Goal: Information Seeking & Learning: Learn about a topic

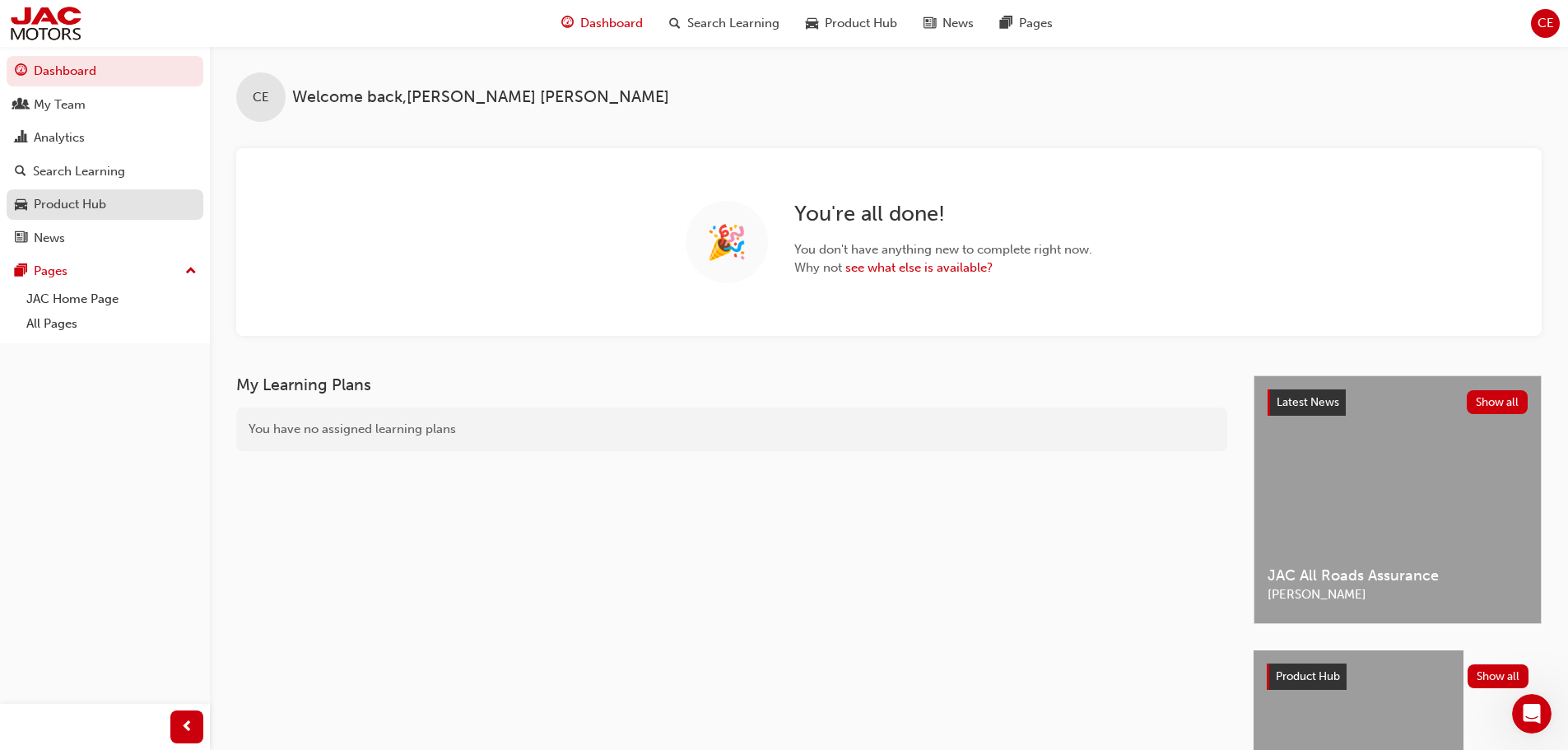
click at [84, 197] on div "Product Hub" at bounding box center [70, 204] width 73 height 19
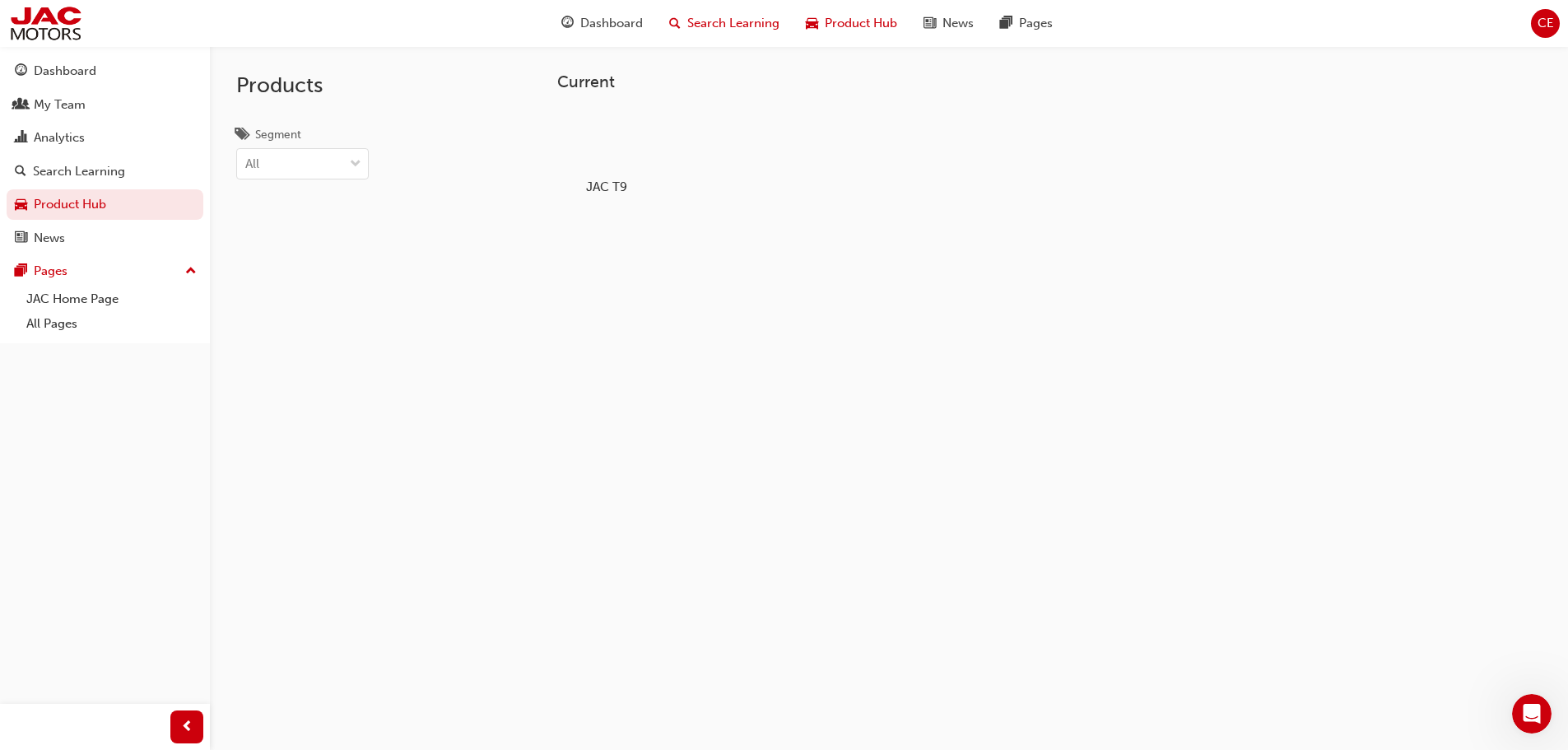
click at [749, 22] on span "Search Learning" at bounding box center [733, 24] width 92 height 19
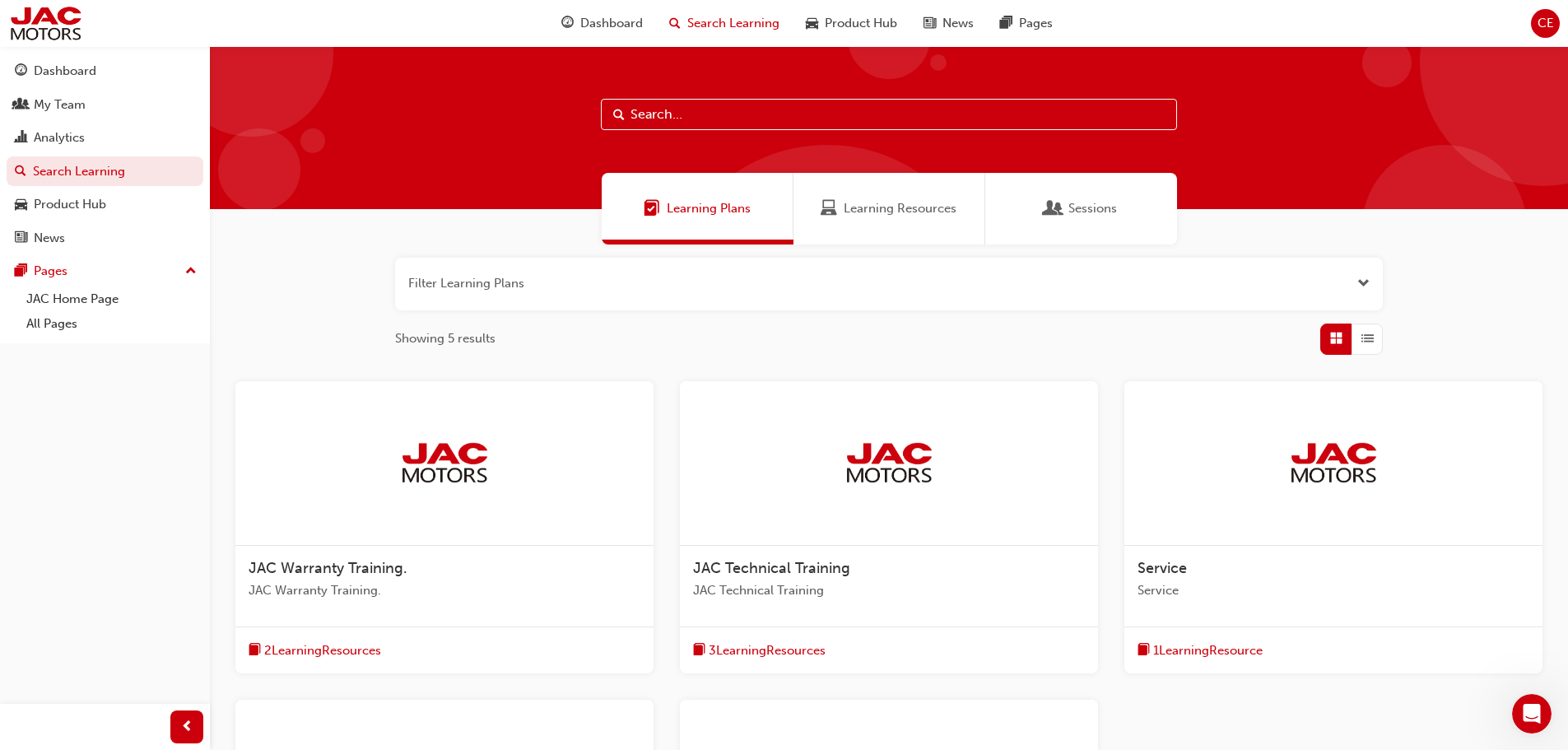
click at [709, 118] on input "text" at bounding box center [889, 114] width 576 height 31
type input "remote"
